Goal: Transaction & Acquisition: Book appointment/travel/reservation

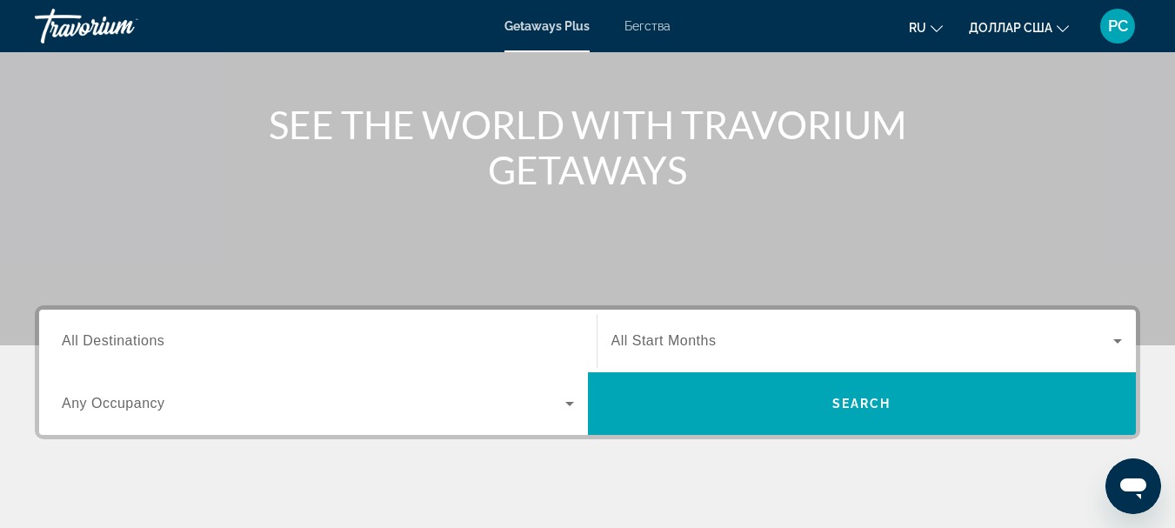
scroll to position [261, 0]
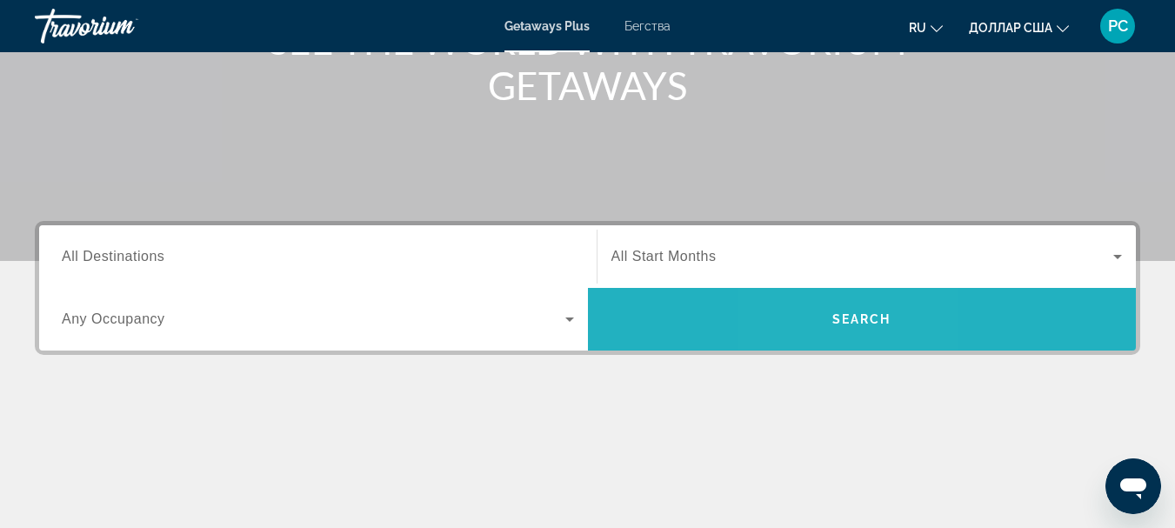
click at [827, 311] on span "Поиск" at bounding box center [862, 319] width 549 height 42
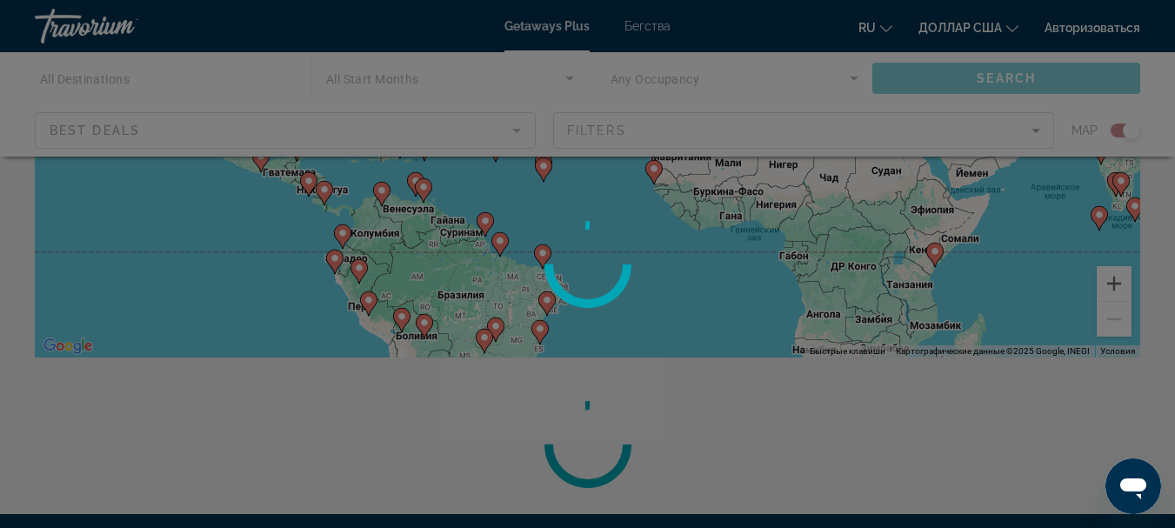
scroll to position [522, 0]
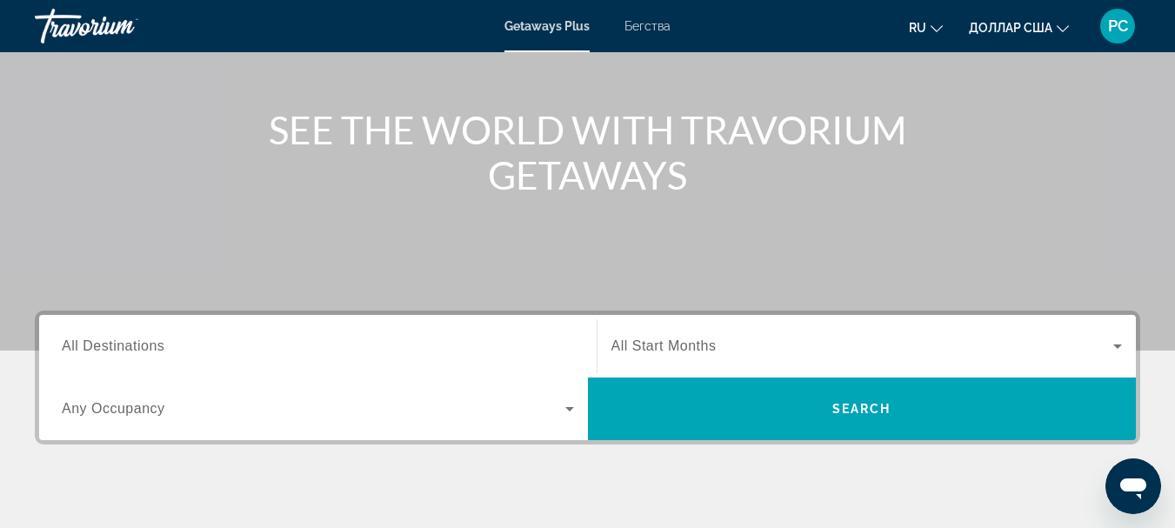
scroll to position [174, 0]
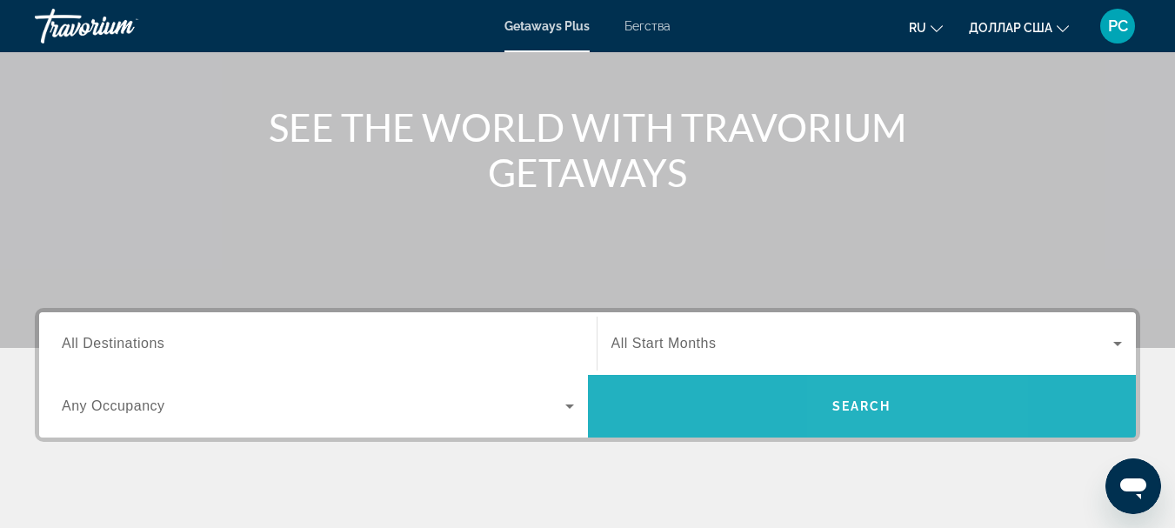
click at [863, 404] on span "Search" at bounding box center [861, 406] width 59 height 14
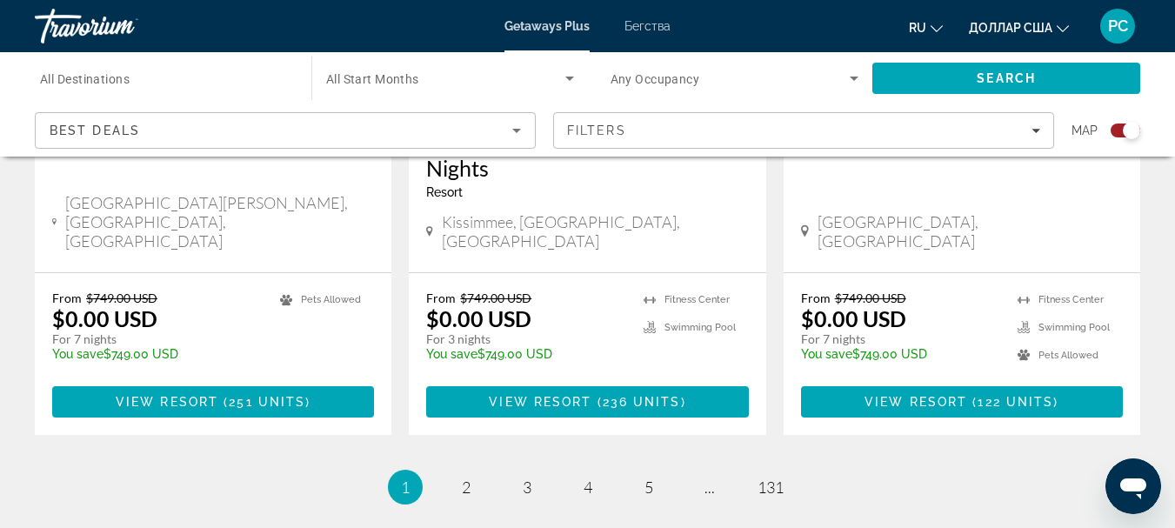
scroll to position [2956, 0]
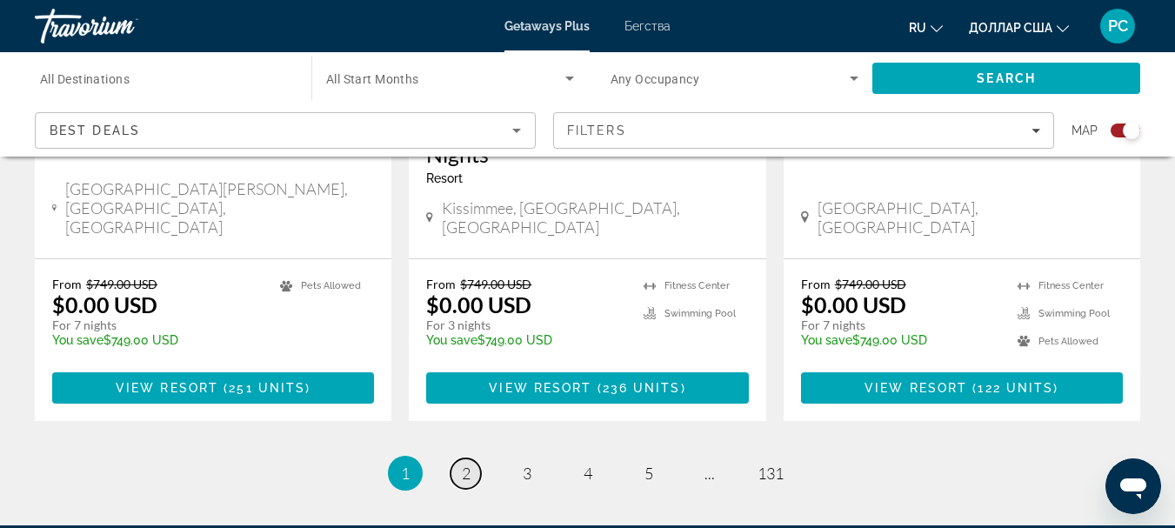
click at [465, 463] on span "2" at bounding box center [466, 472] width 9 height 19
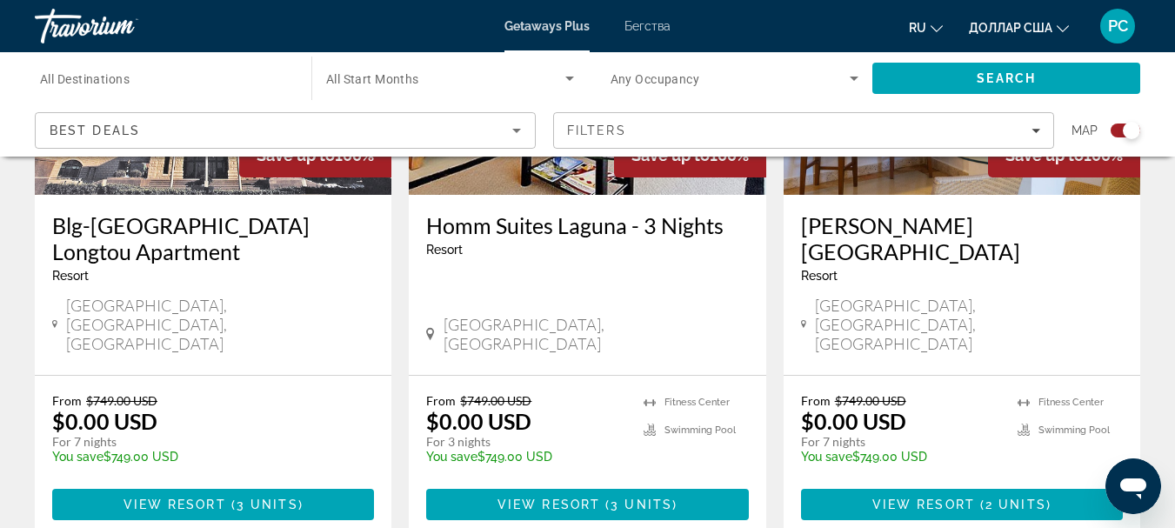
scroll to position [2870, 0]
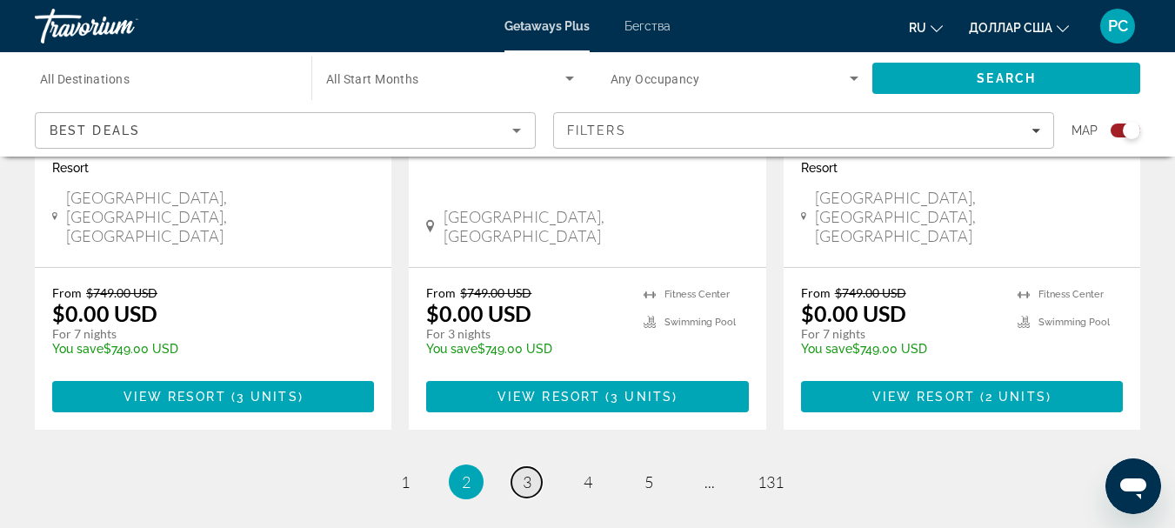
click at [527, 472] on span "3" at bounding box center [527, 481] width 9 height 19
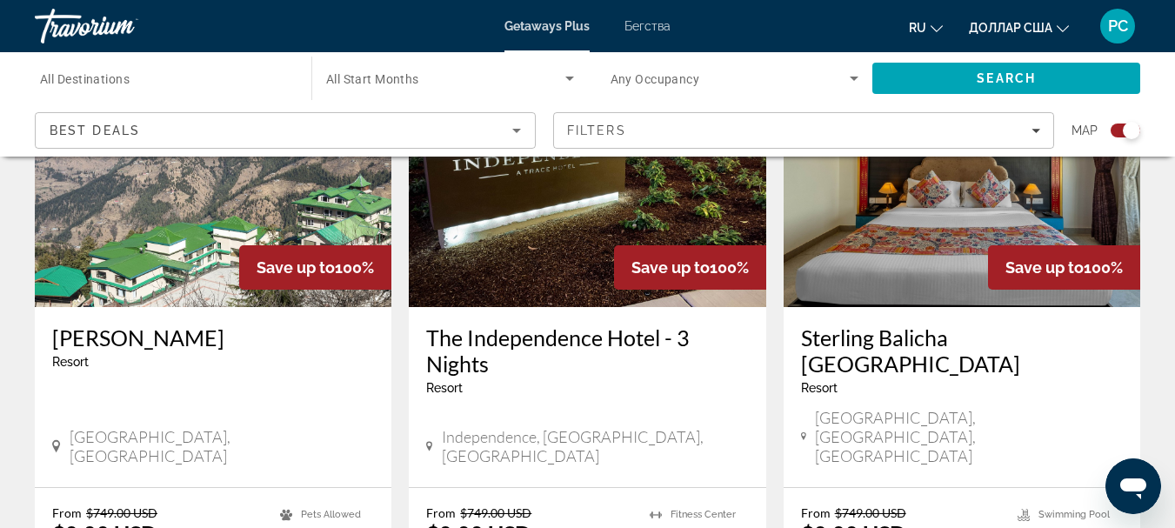
scroll to position [2870, 0]
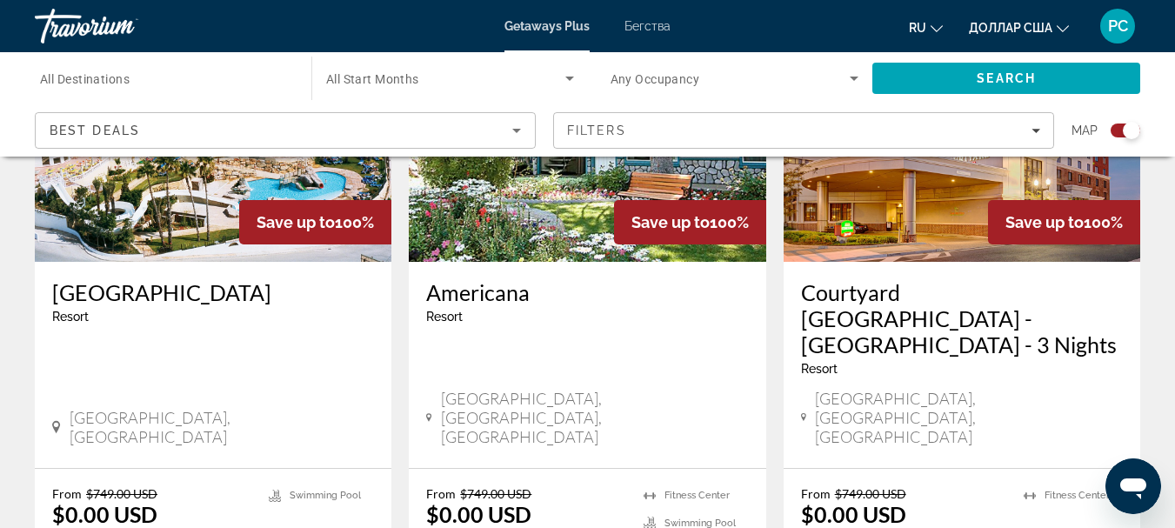
scroll to position [2783, 0]
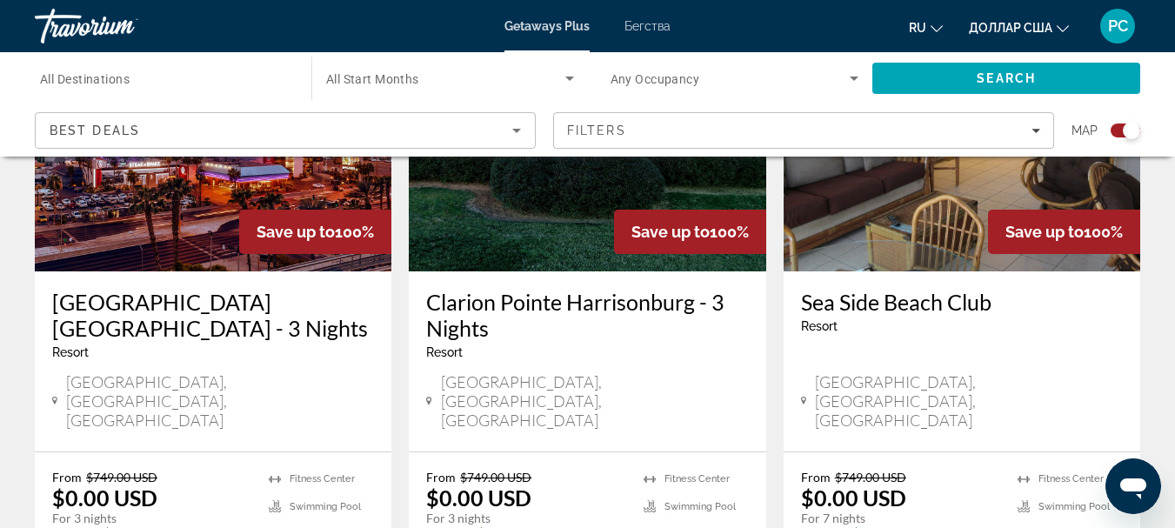
scroll to position [2870, 0]
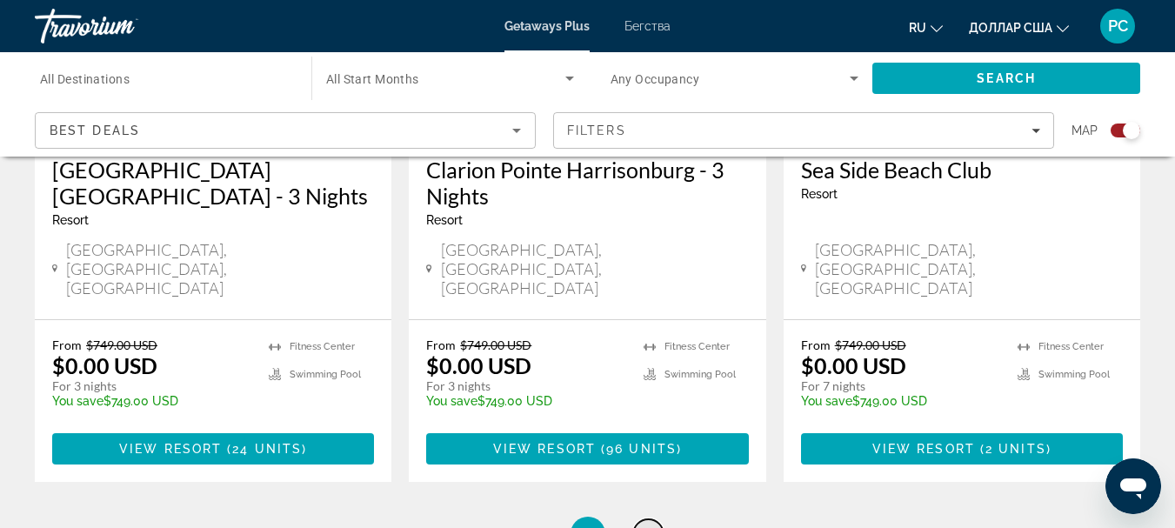
click at [647, 524] on span "6" at bounding box center [648, 533] width 9 height 19
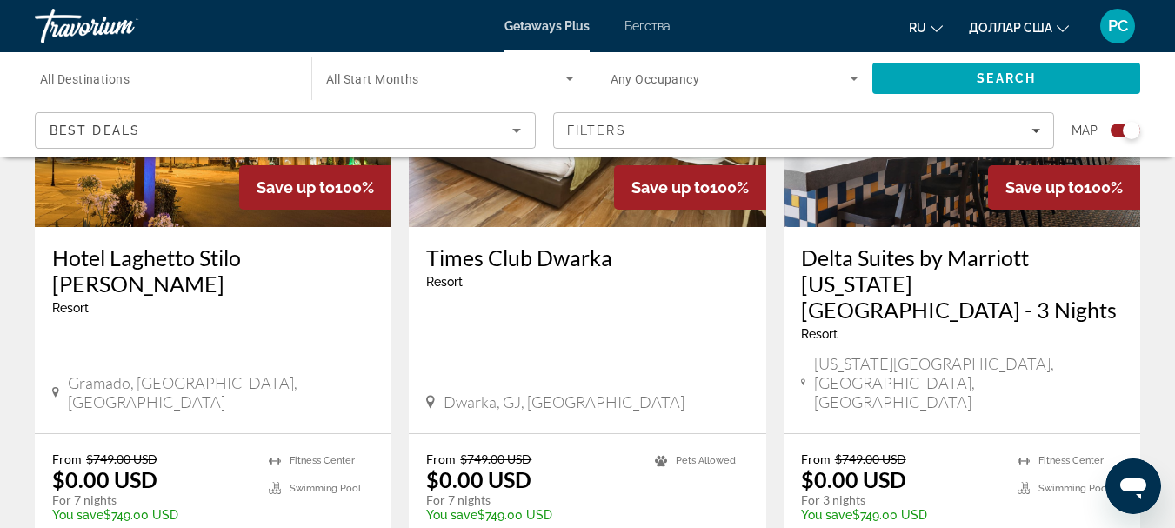
scroll to position [2783, 0]
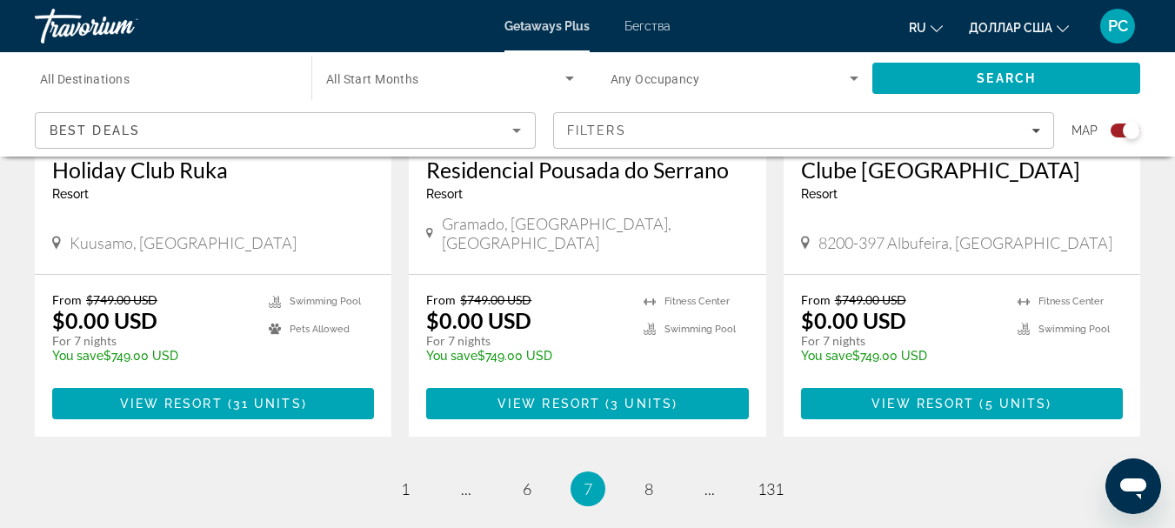
scroll to position [2870, 0]
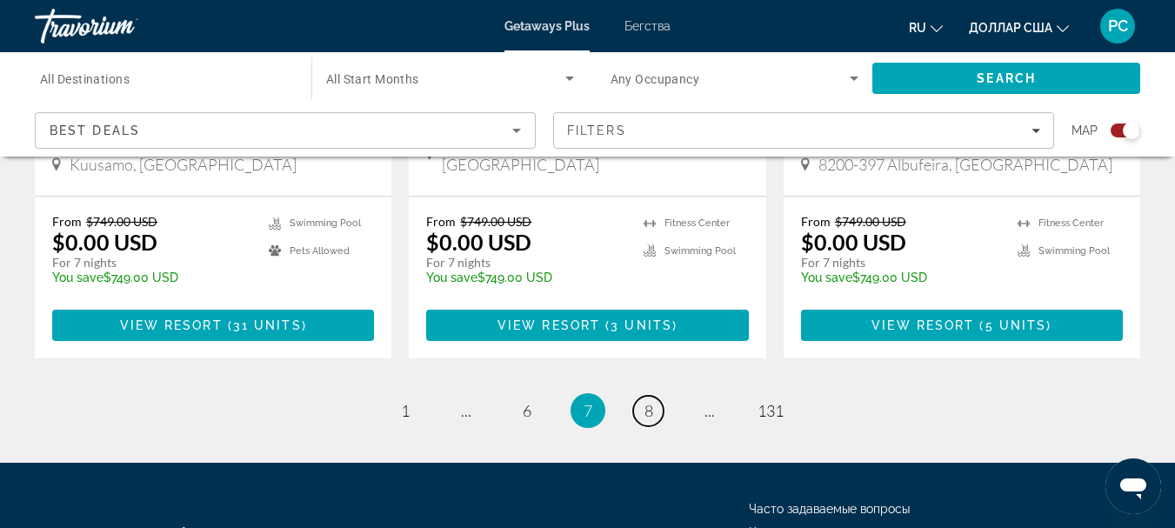
click at [650, 401] on span "8" at bounding box center [648, 410] width 9 height 19
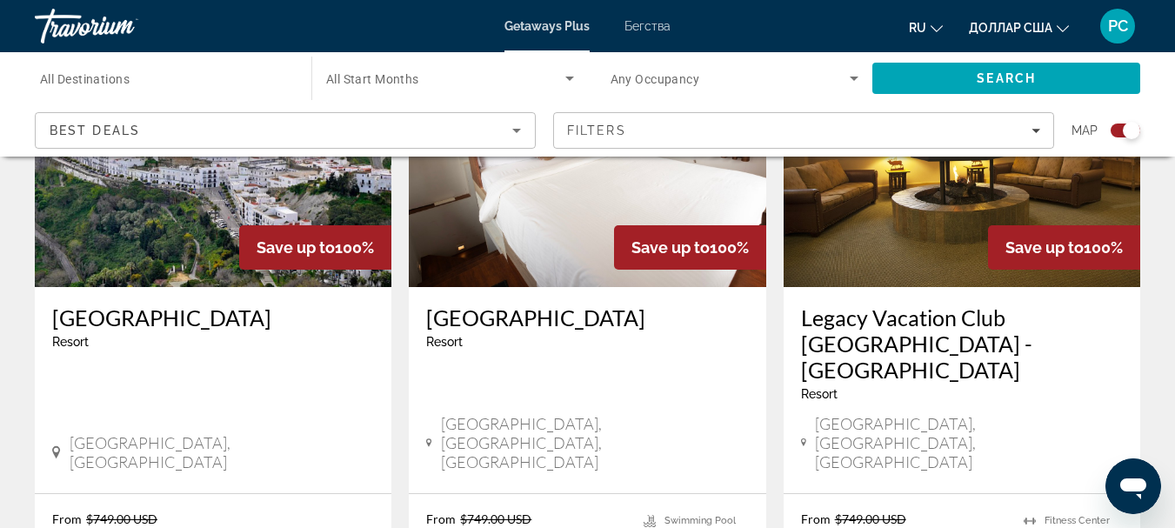
scroll to position [2783, 0]
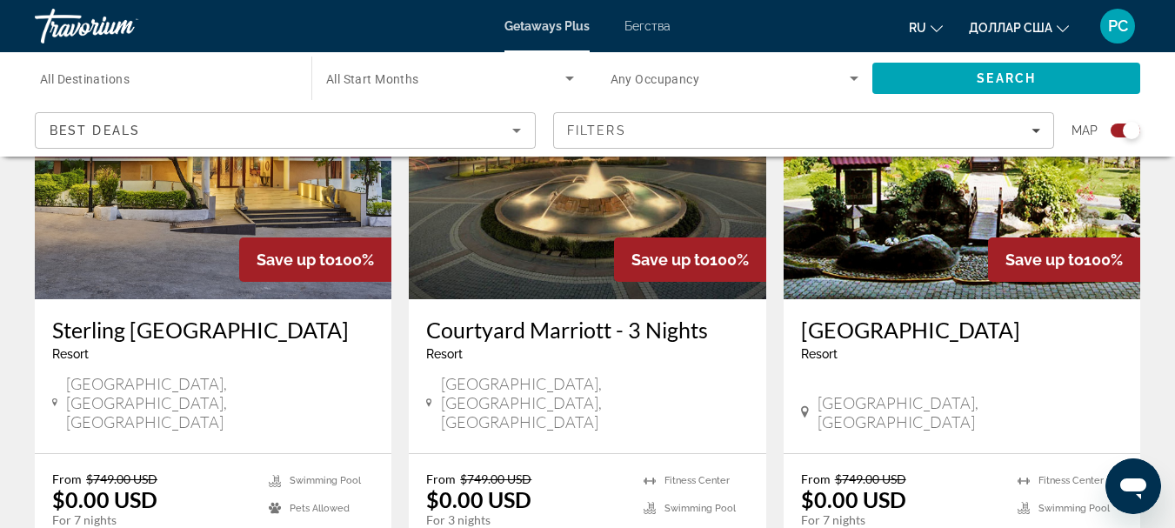
scroll to position [2087, 0]
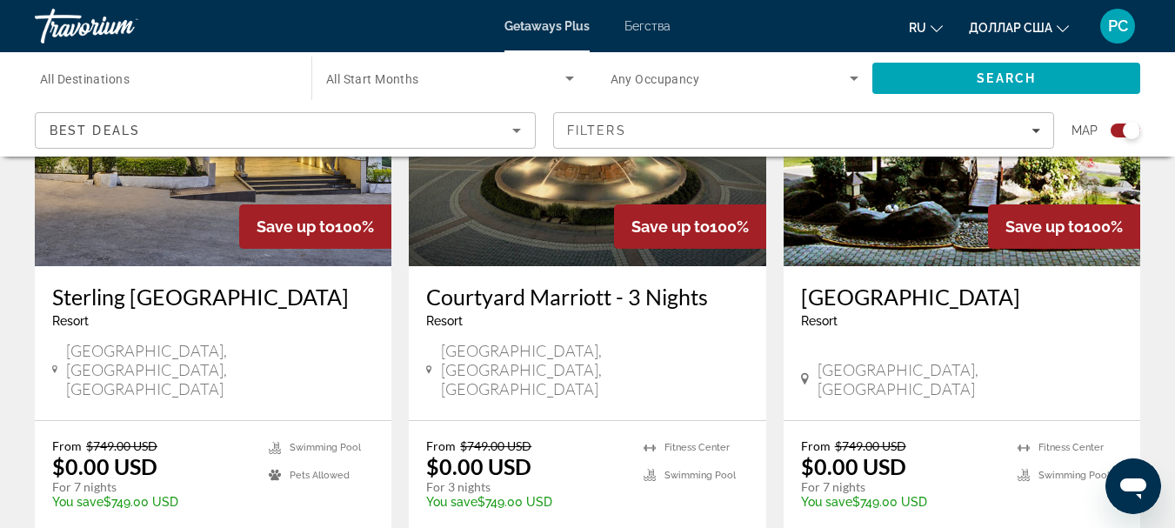
click at [975, 360] on div "[GEOGRAPHIC_DATA], [GEOGRAPHIC_DATA]" at bounding box center [962, 379] width 322 height 38
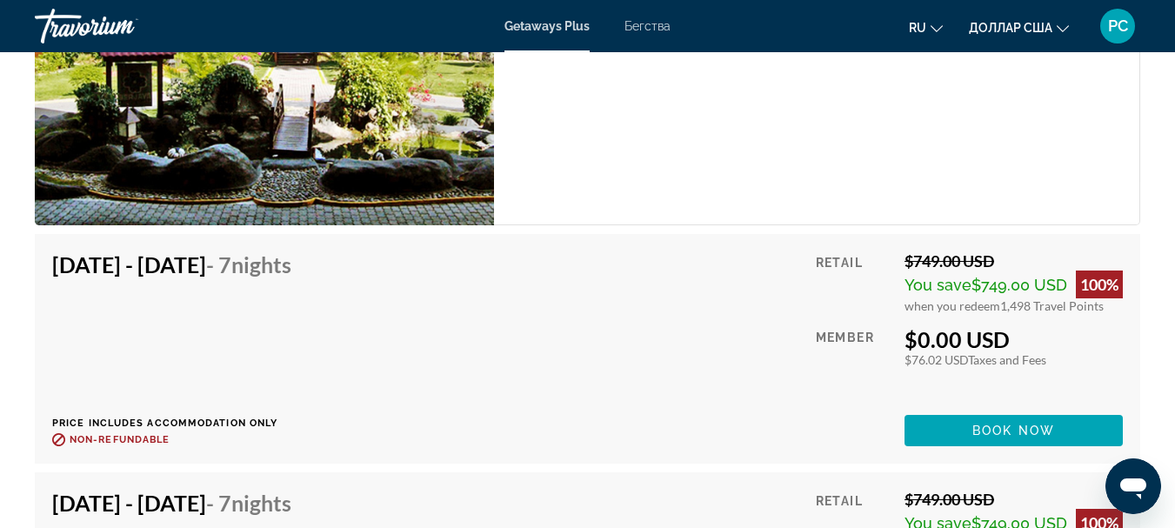
scroll to position [3391, 0]
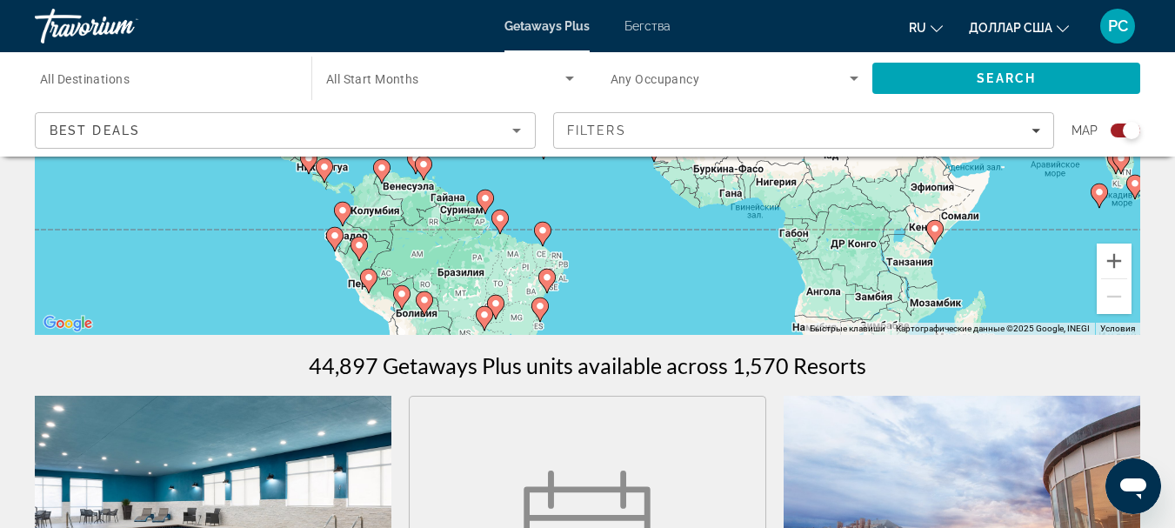
scroll to position [348, 0]
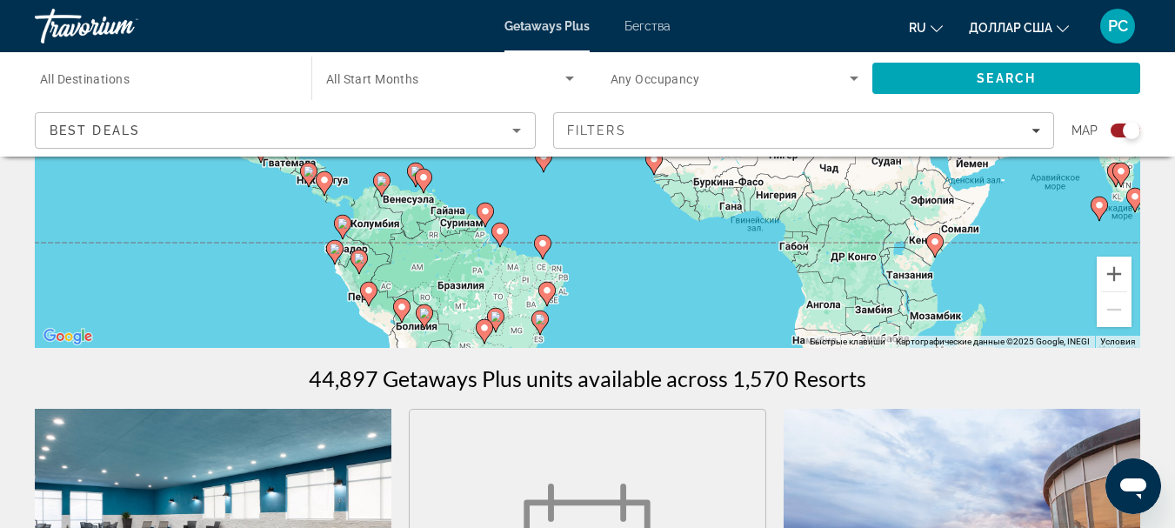
click at [568, 76] on icon "Search widget" at bounding box center [569, 78] width 21 height 21
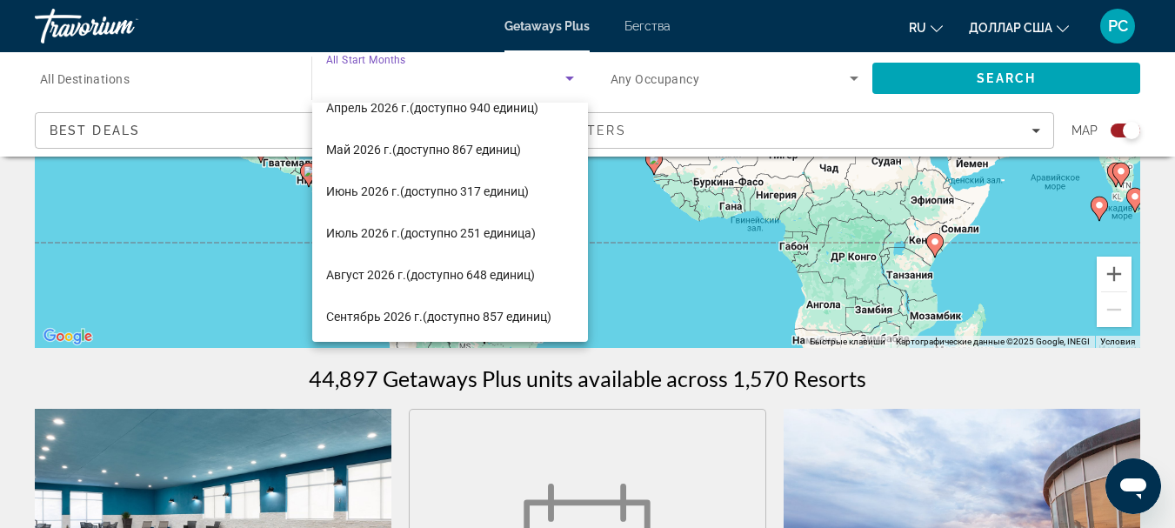
scroll to position [317, 0]
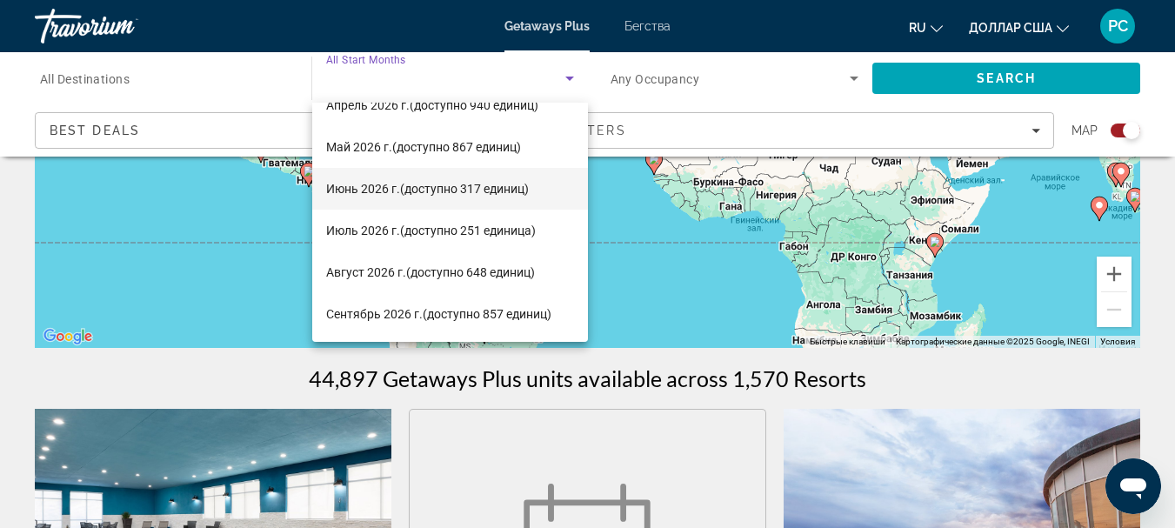
click at [414, 186] on font "(доступно 317 единиц)" at bounding box center [464, 189] width 129 height 14
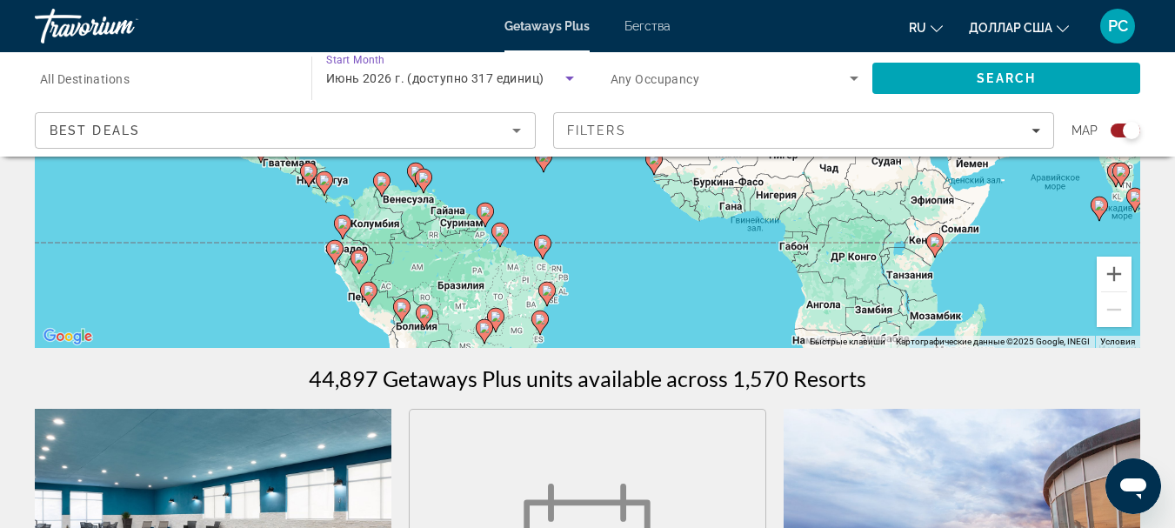
click at [857, 73] on icon "Search widget" at bounding box center [853, 78] width 21 height 21
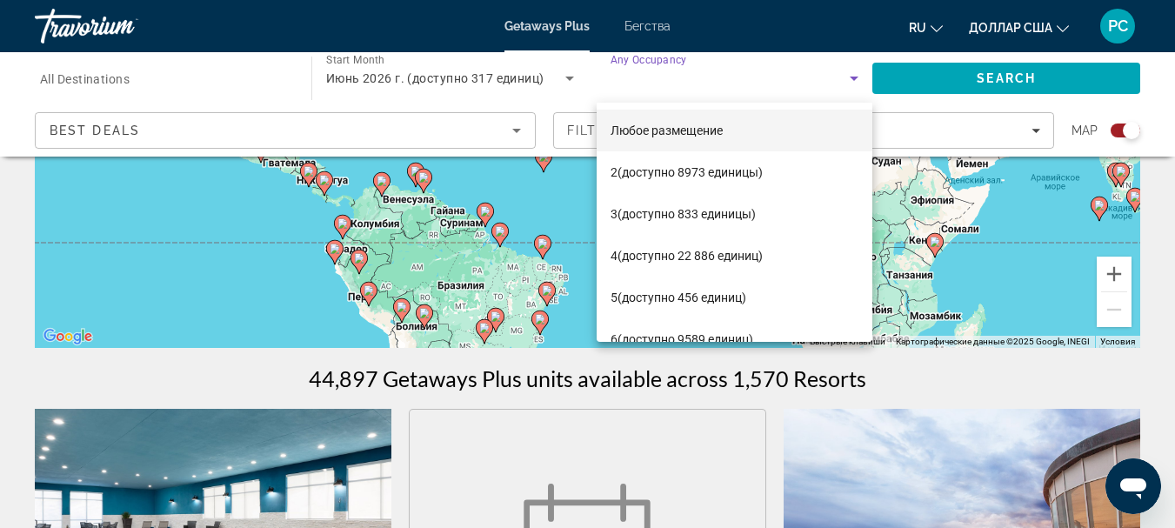
click at [1034, 129] on div at bounding box center [587, 264] width 1175 height 528
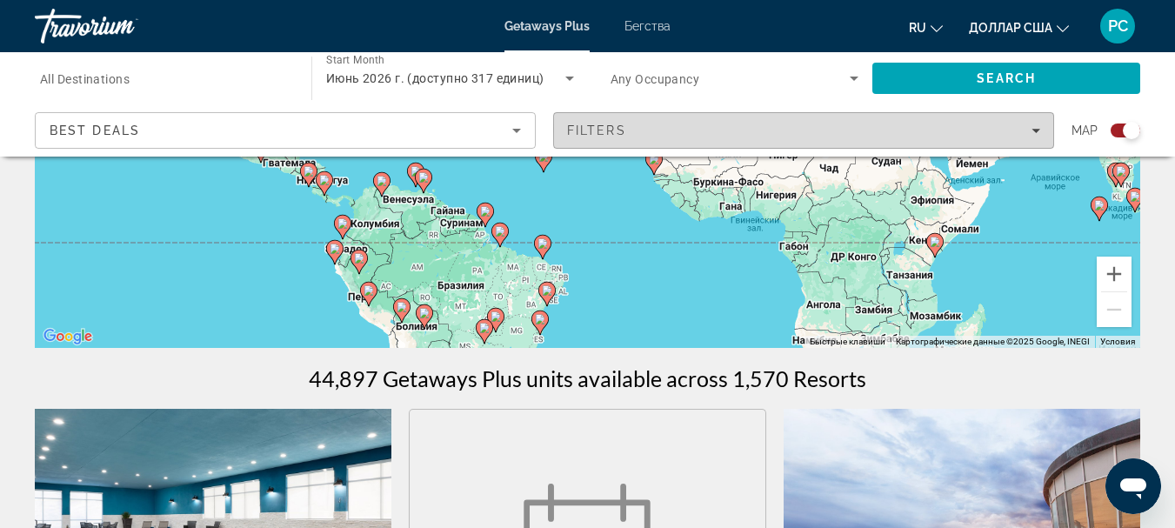
click at [1035, 129] on icon "Filters" at bounding box center [1035, 130] width 9 height 9
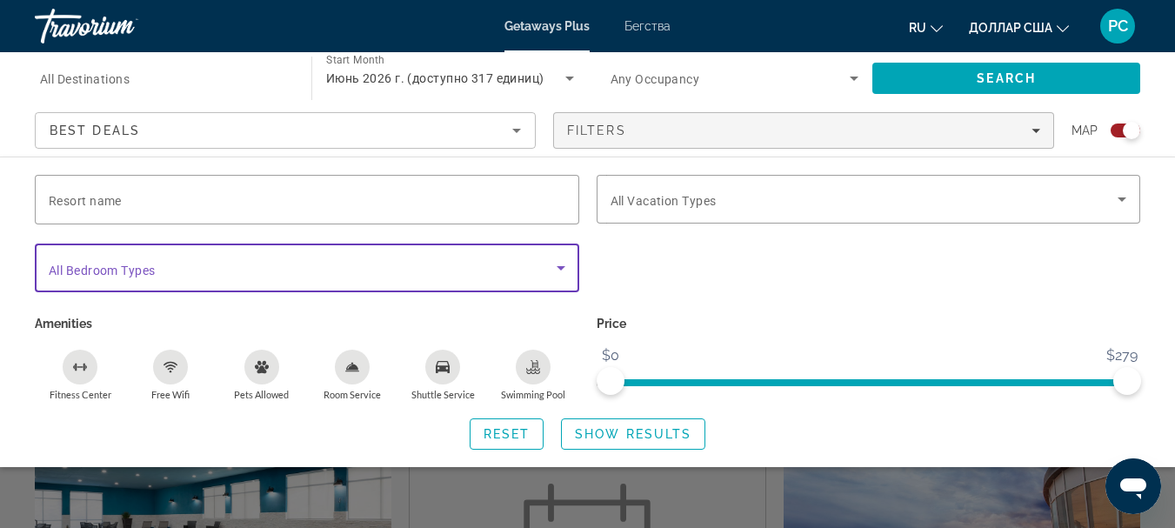
click at [560, 266] on icon "Search widget" at bounding box center [561, 268] width 9 height 4
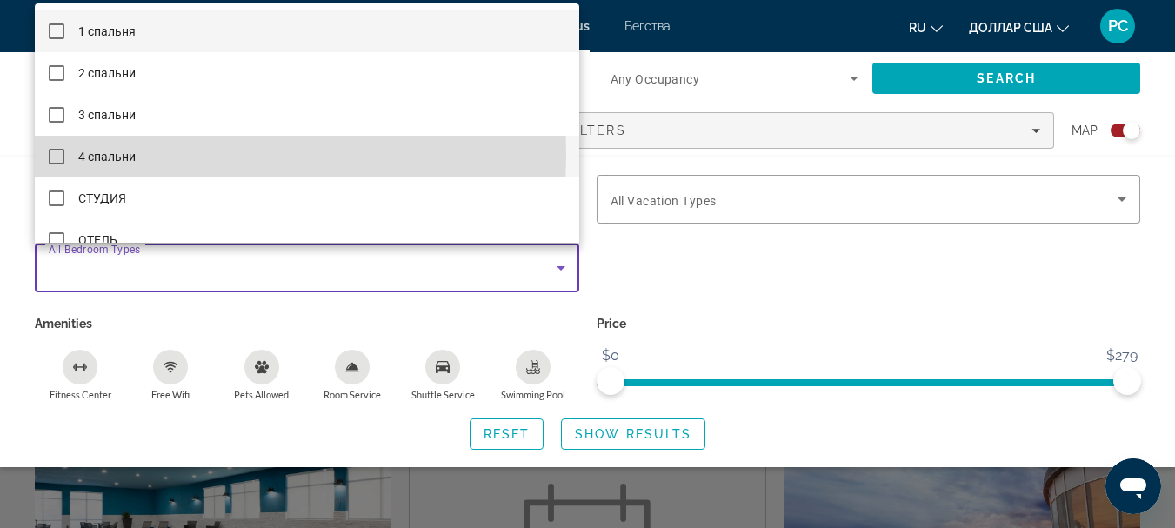
click at [51, 154] on mat-pseudo-checkbox at bounding box center [57, 157] width 16 height 16
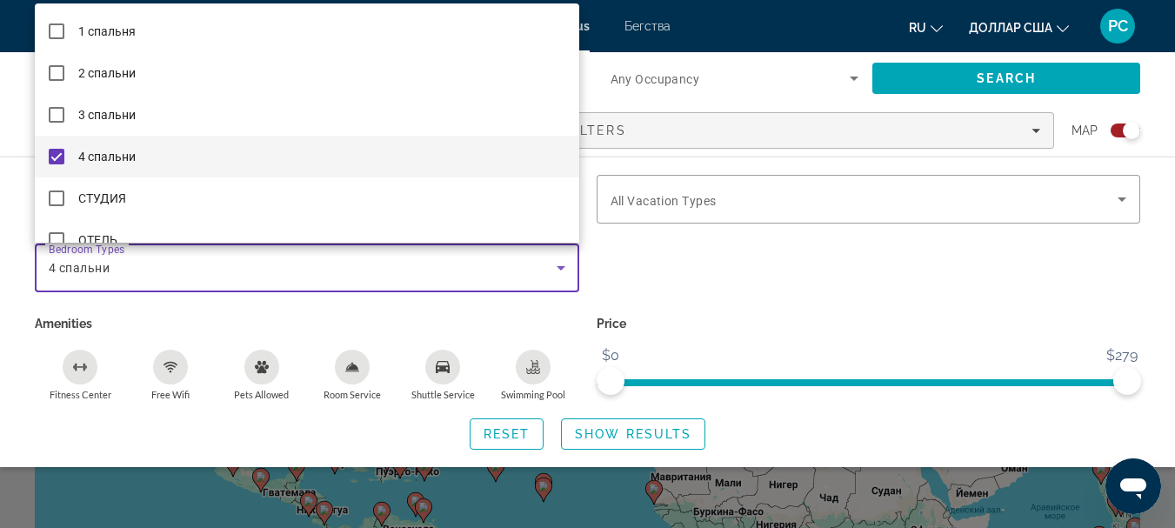
scroll to position [0, 0]
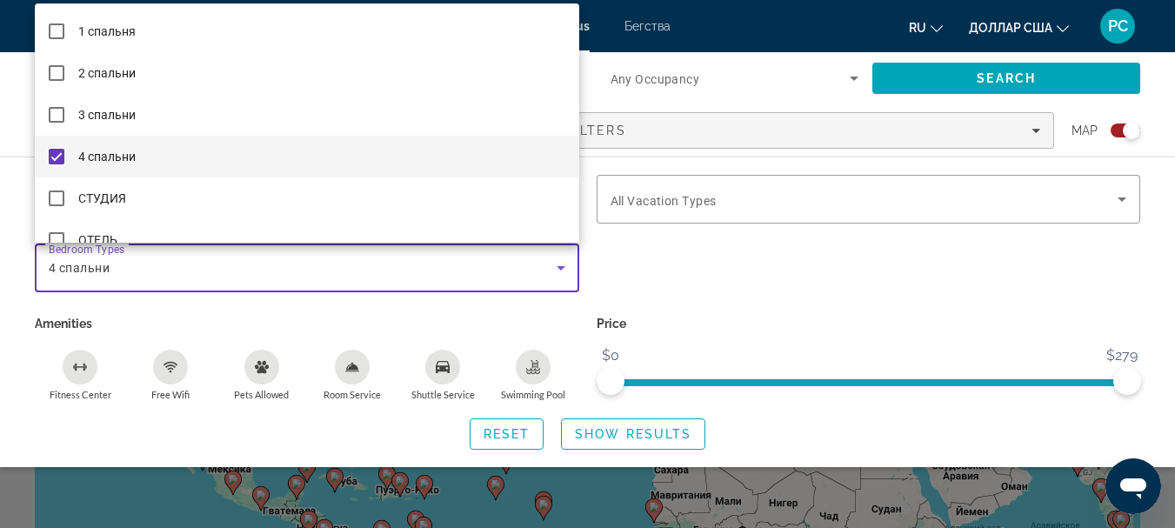
click at [690, 270] on div at bounding box center [587, 264] width 1175 height 528
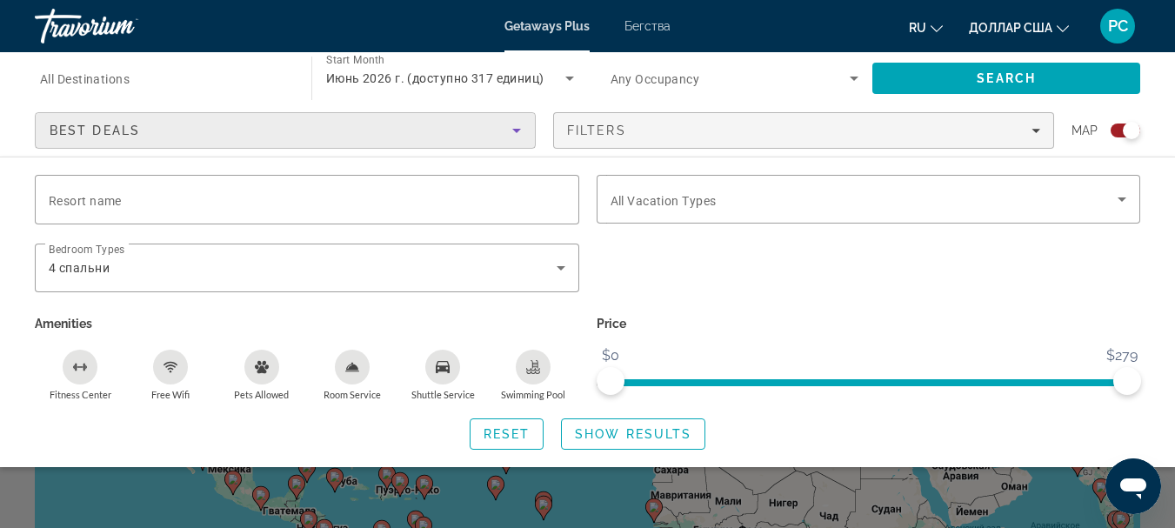
click at [518, 133] on icon "Sort by" at bounding box center [516, 130] width 21 height 21
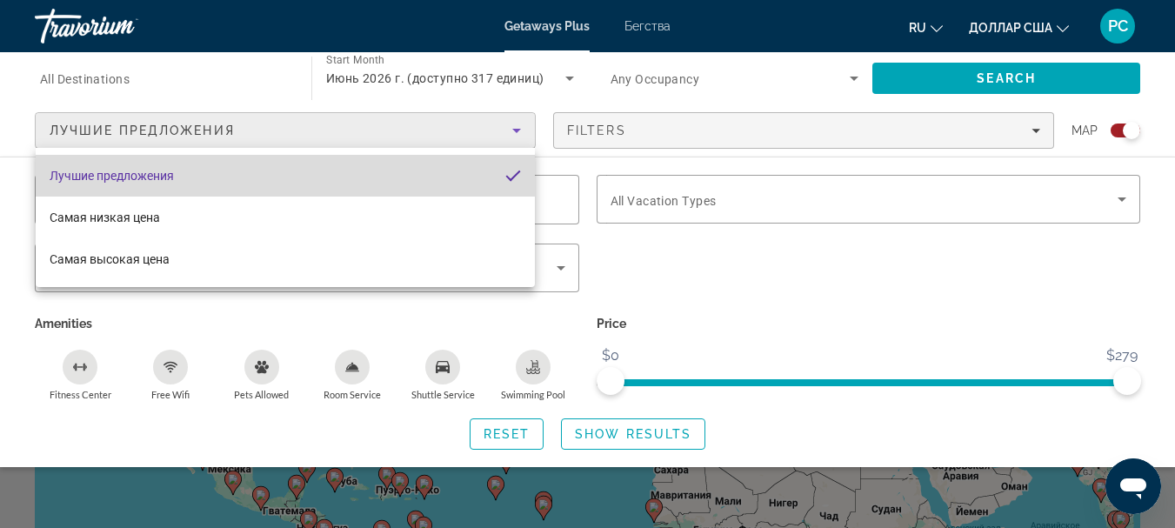
click at [162, 177] on font "Лучшие предложения" at bounding box center [112, 176] width 124 height 14
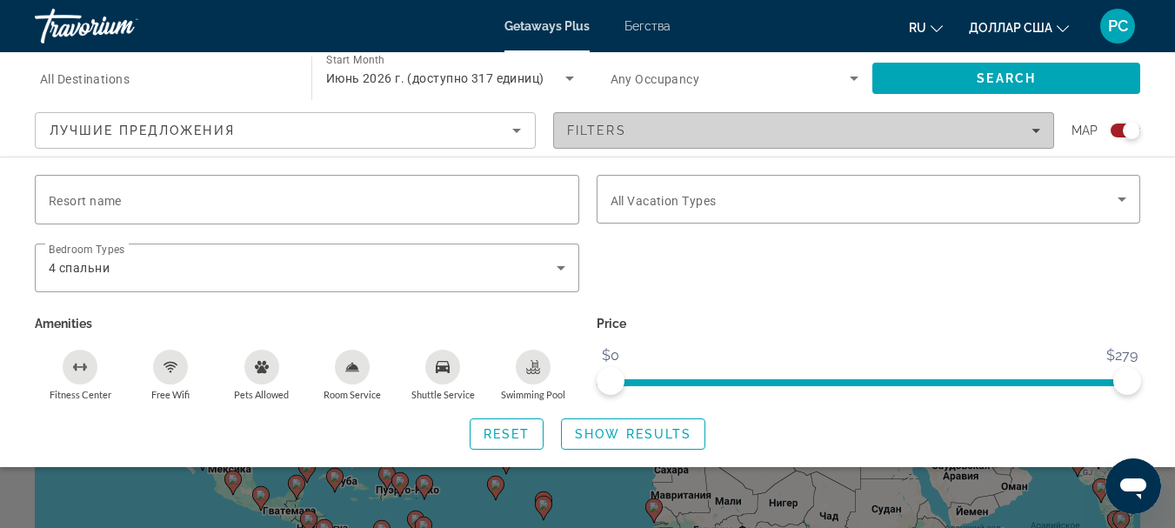
click at [1037, 130] on icon "Filters" at bounding box center [1035, 131] width 9 height 4
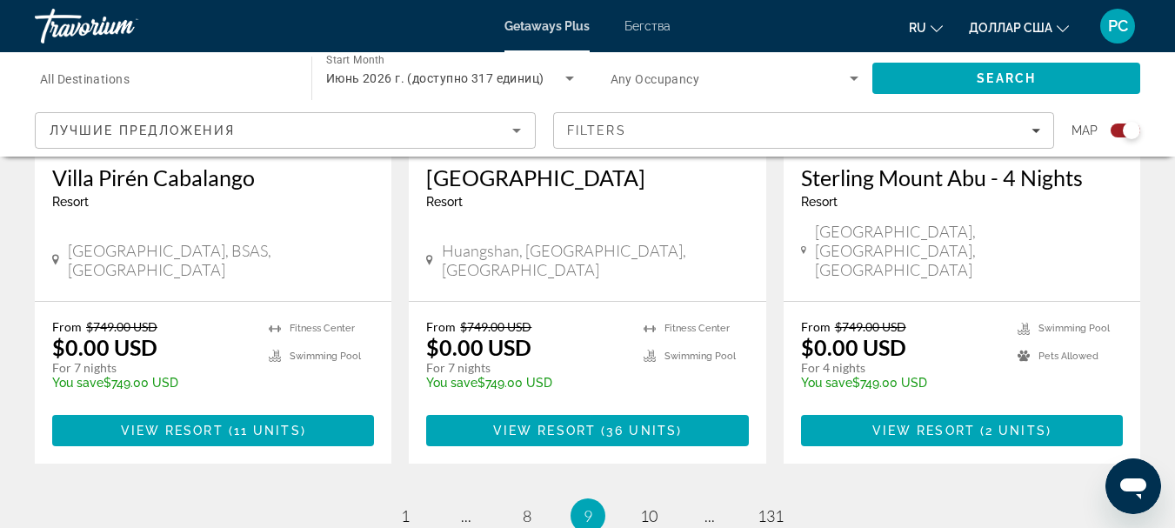
scroll to position [2870, 0]
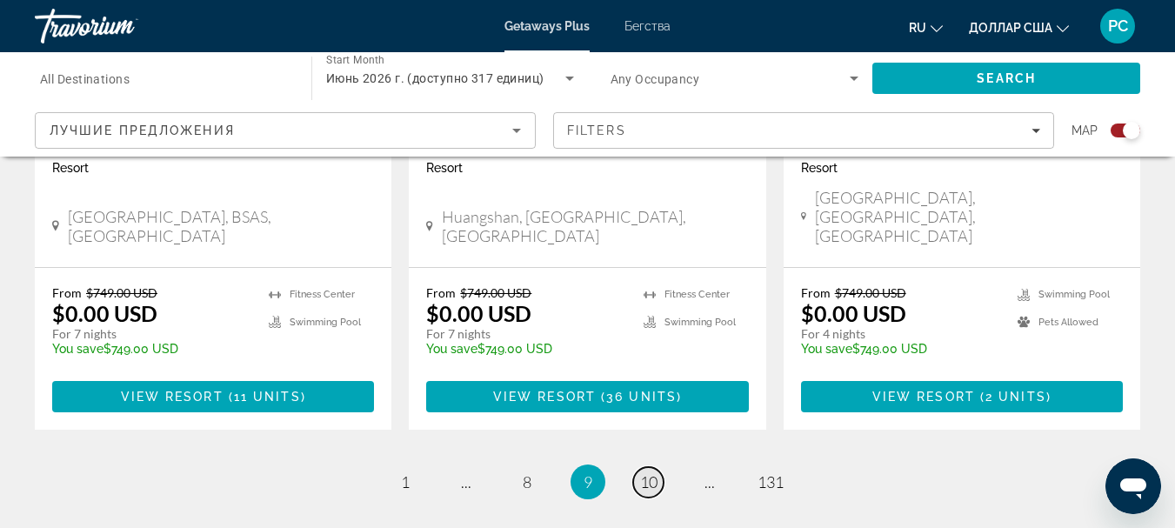
click at [646, 472] on span "10" at bounding box center [648, 481] width 17 height 19
